Goal: Book appointment/travel/reservation

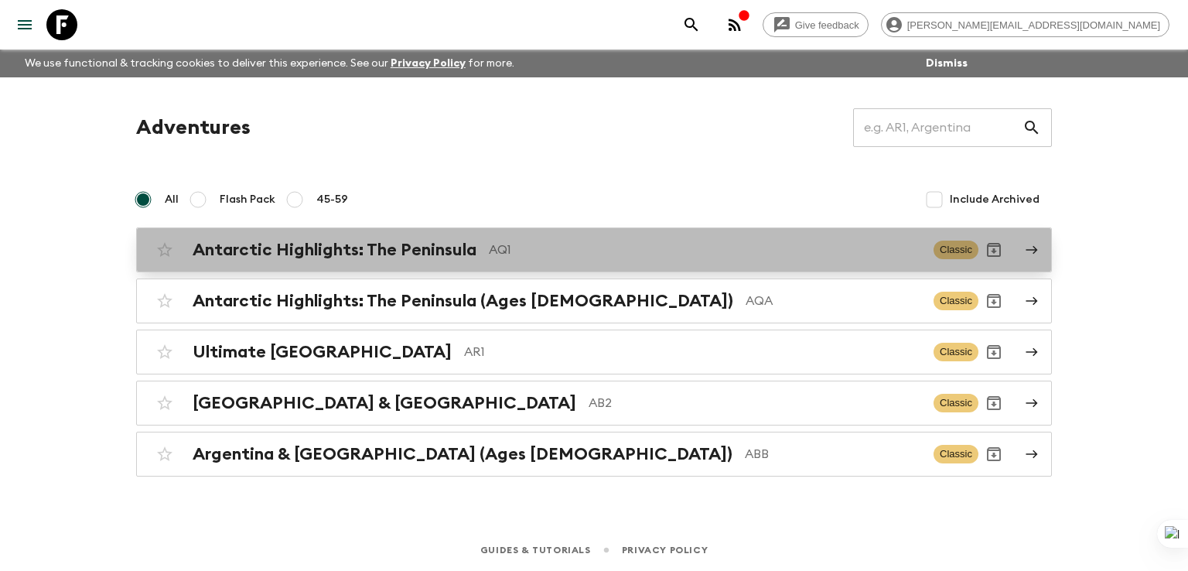
click at [423, 242] on h2 "Antarctic Highlights: The Peninsula" at bounding box center [335, 250] width 284 height 20
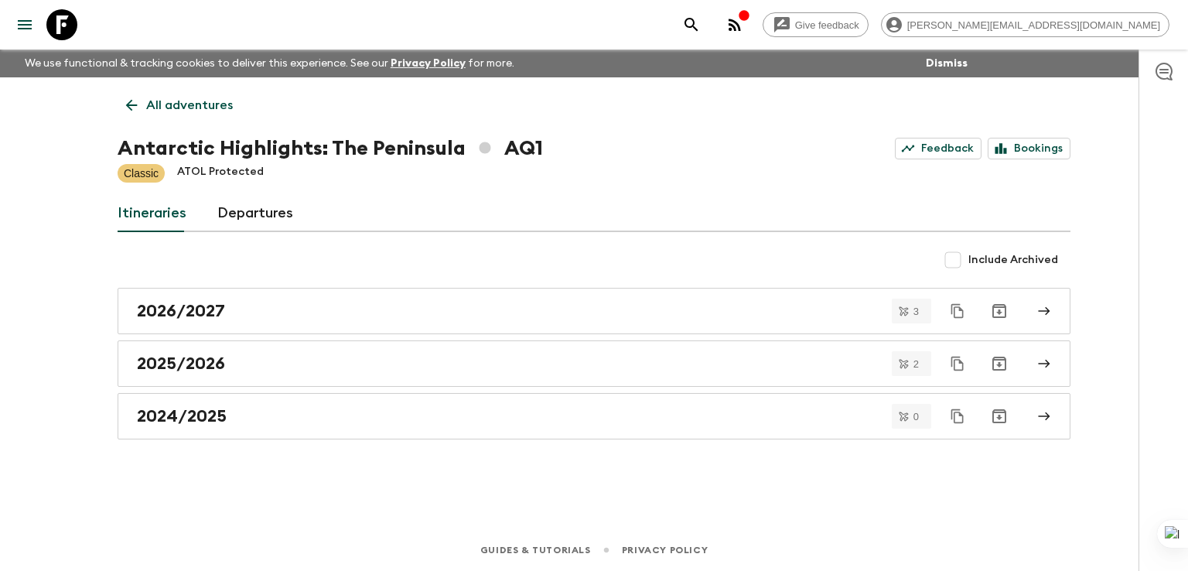
click at [993, 432] on div "0" at bounding box center [953, 416] width 123 height 46
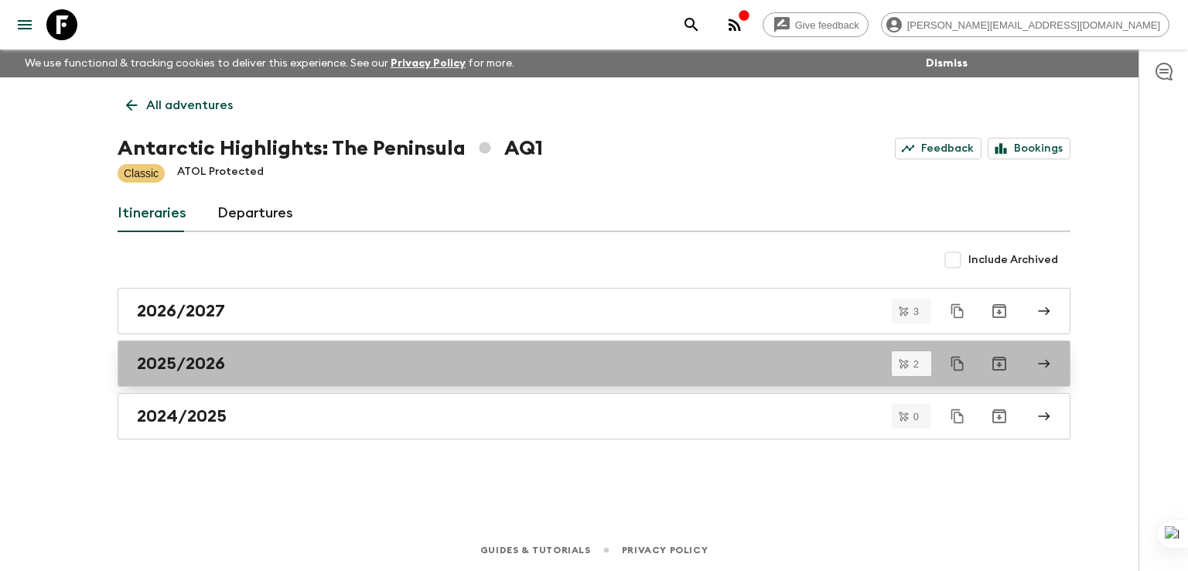
click at [182, 363] on h2 "2025/2026" at bounding box center [181, 363] width 88 height 20
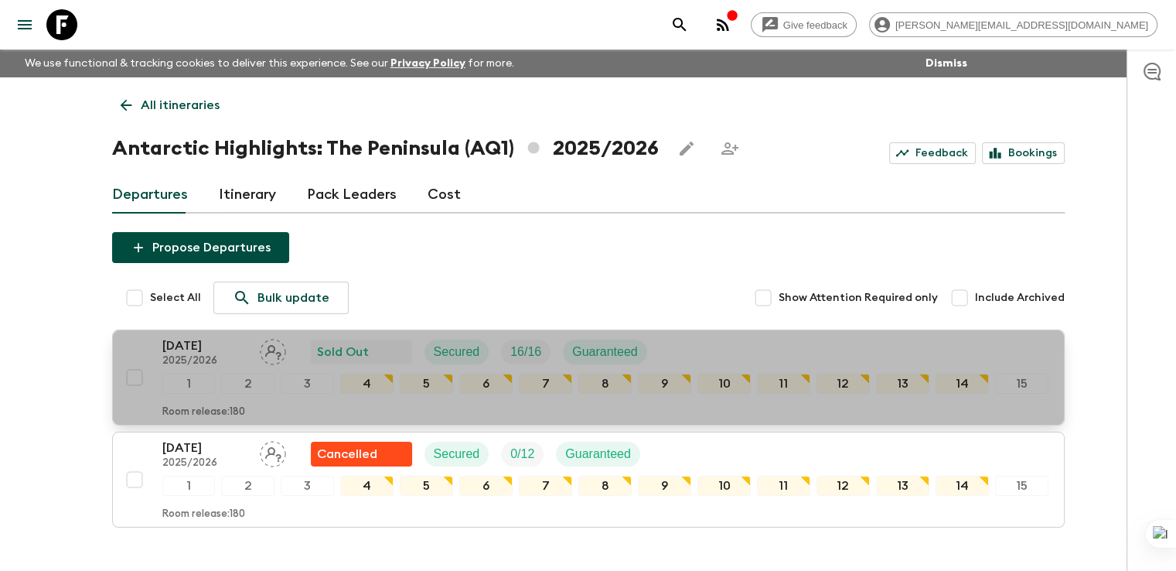
click at [192, 352] on p "[DATE]" at bounding box center [204, 345] width 85 height 19
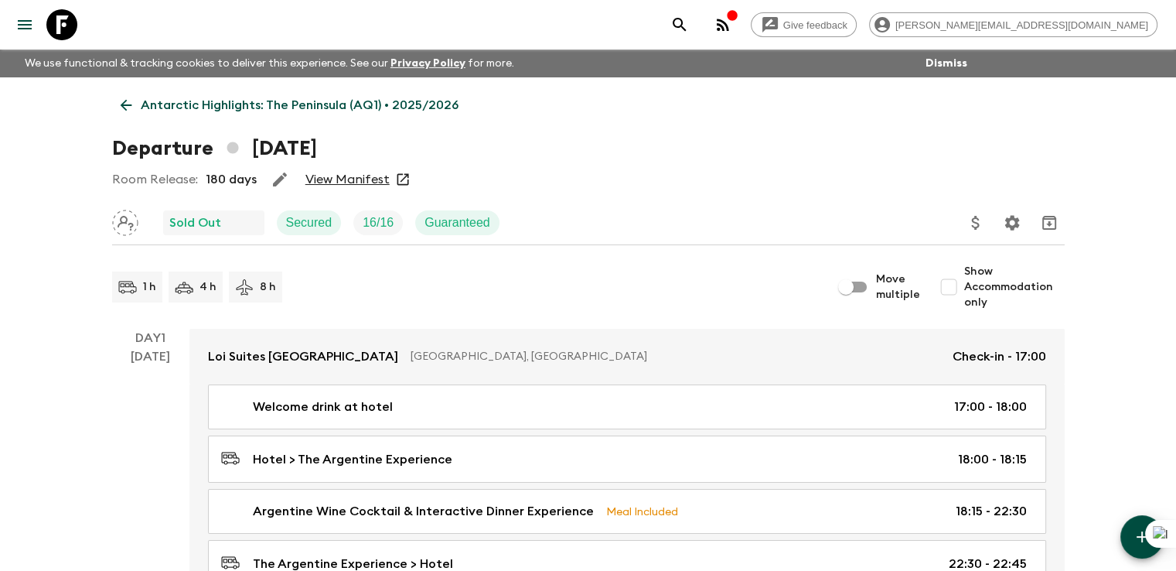
click at [370, 176] on link "View Manifest" at bounding box center [347, 179] width 84 height 15
